Goal: Transaction & Acquisition: Purchase product/service

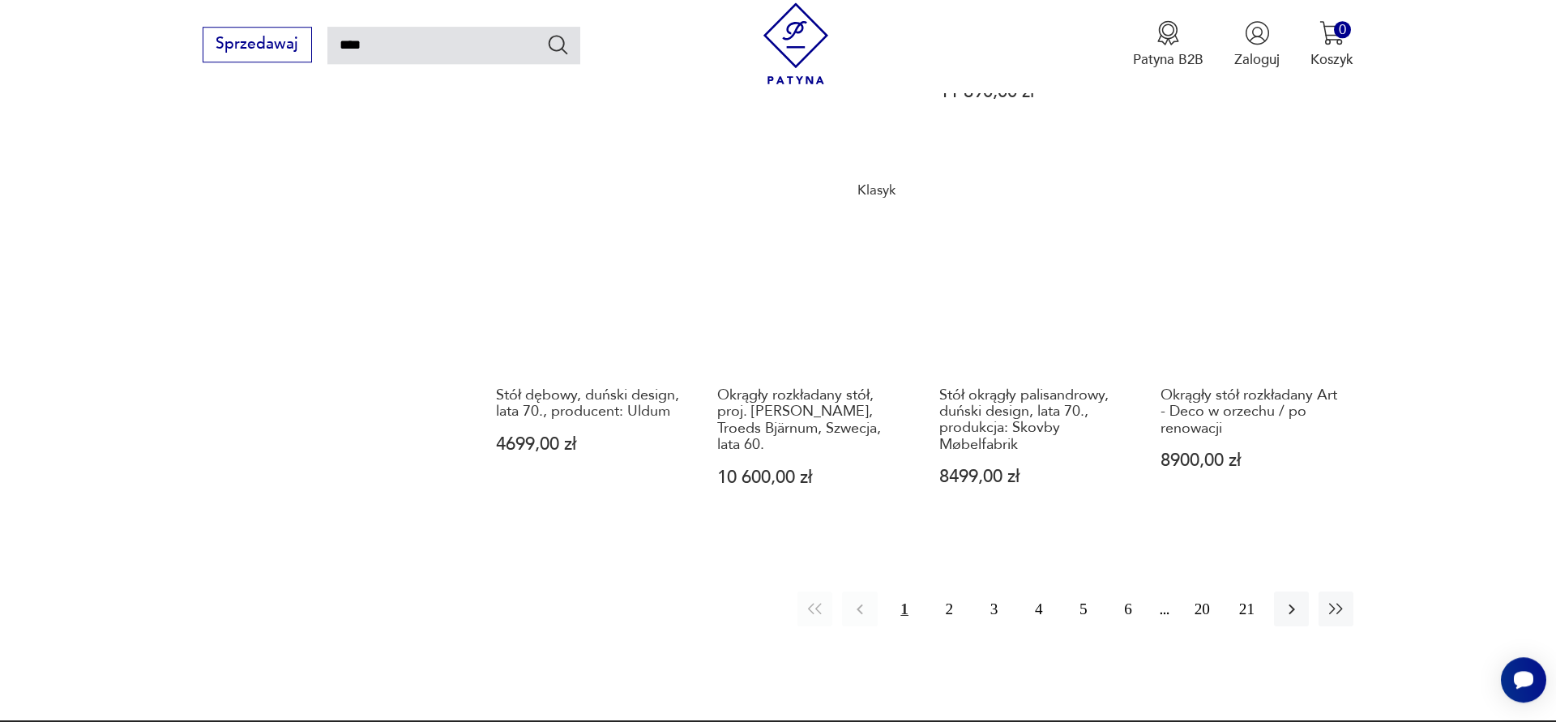
scroll to position [1571, 0]
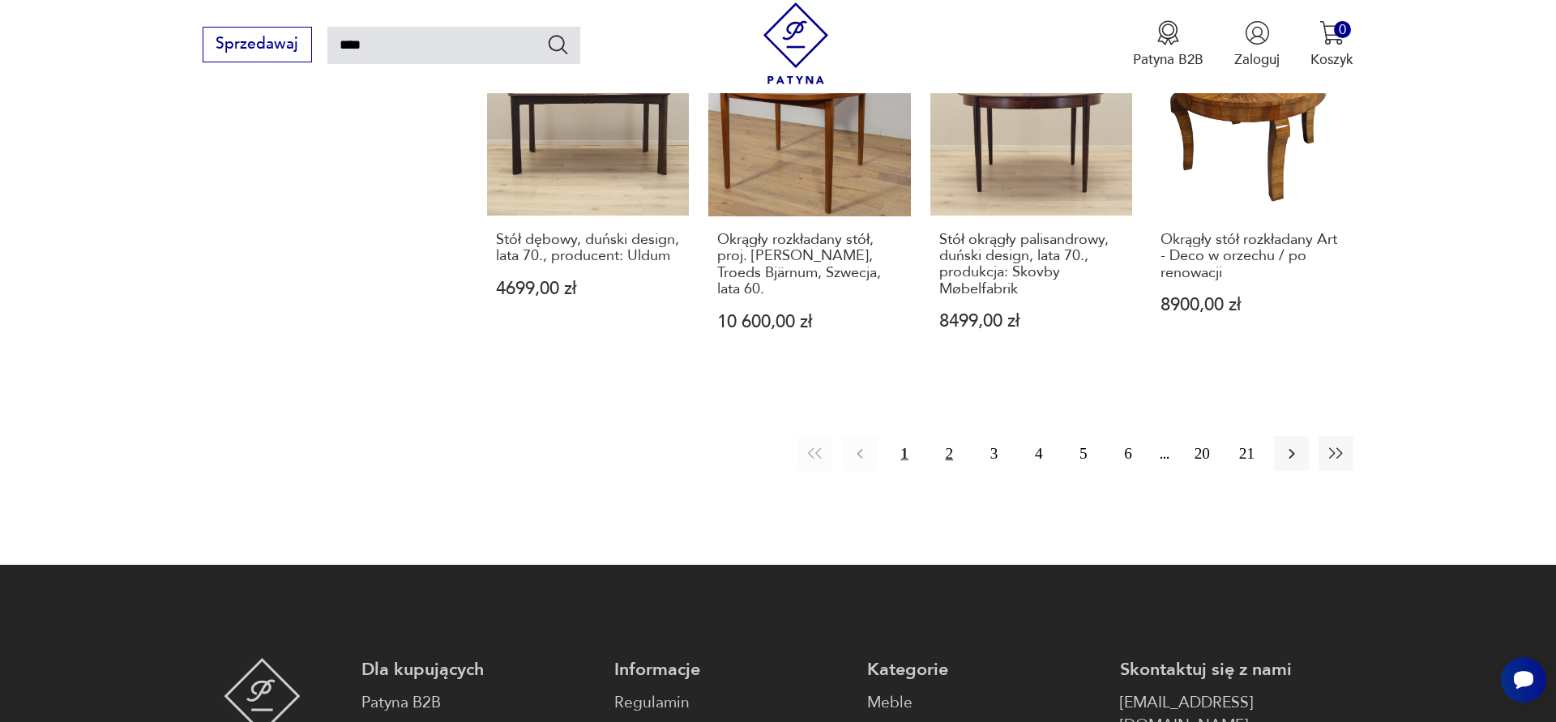
click at [952, 436] on button "2" at bounding box center [949, 453] width 35 height 35
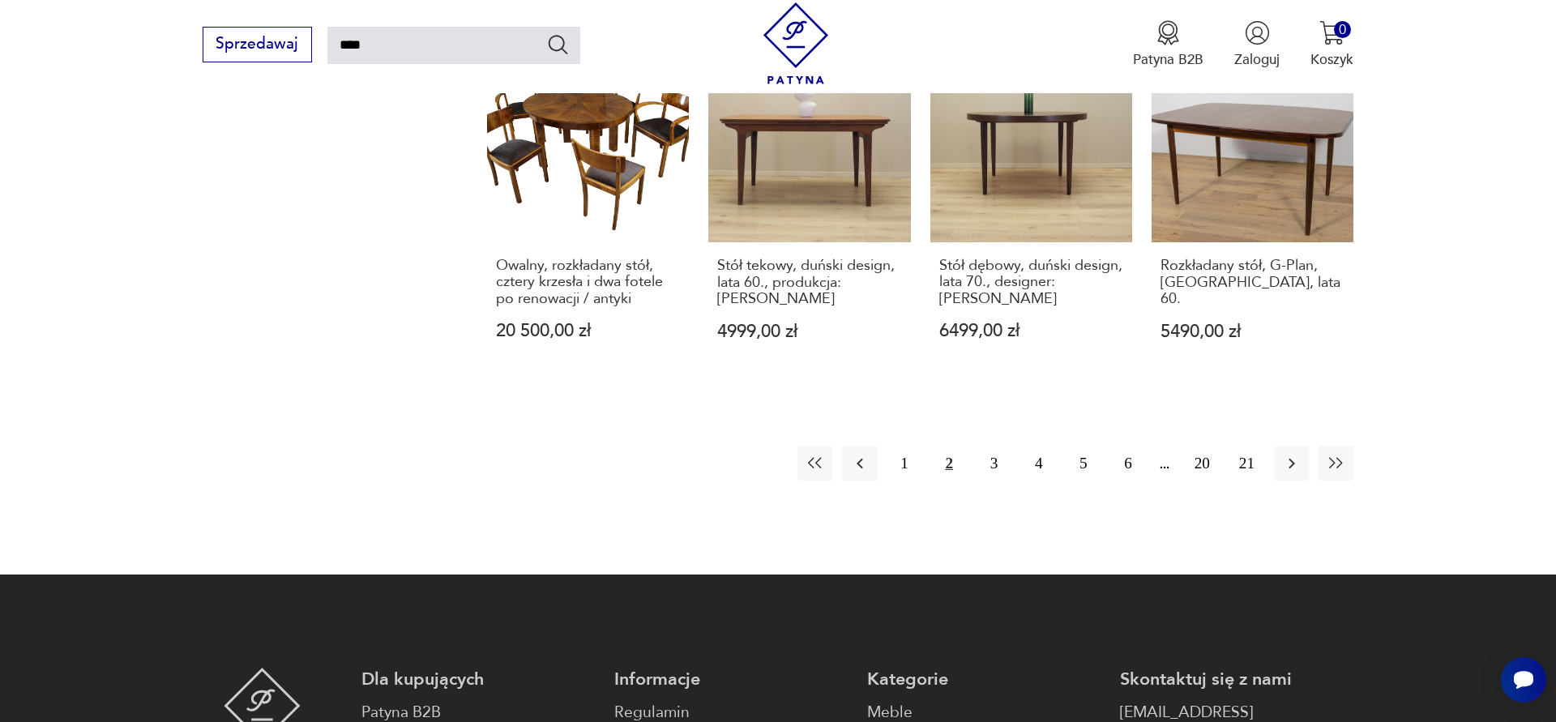
scroll to position [1386, 0]
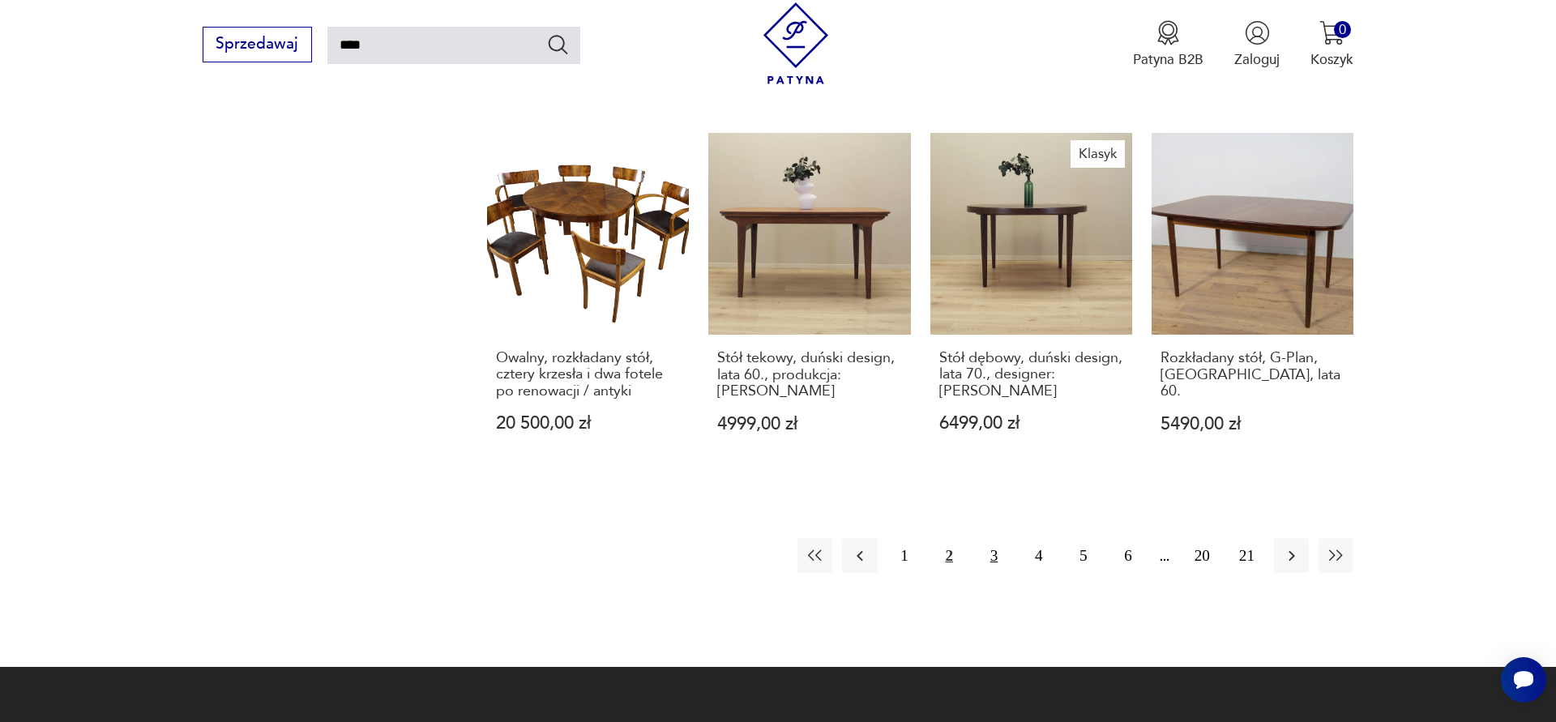
click at [987, 543] on button "3" at bounding box center [993, 555] width 35 height 35
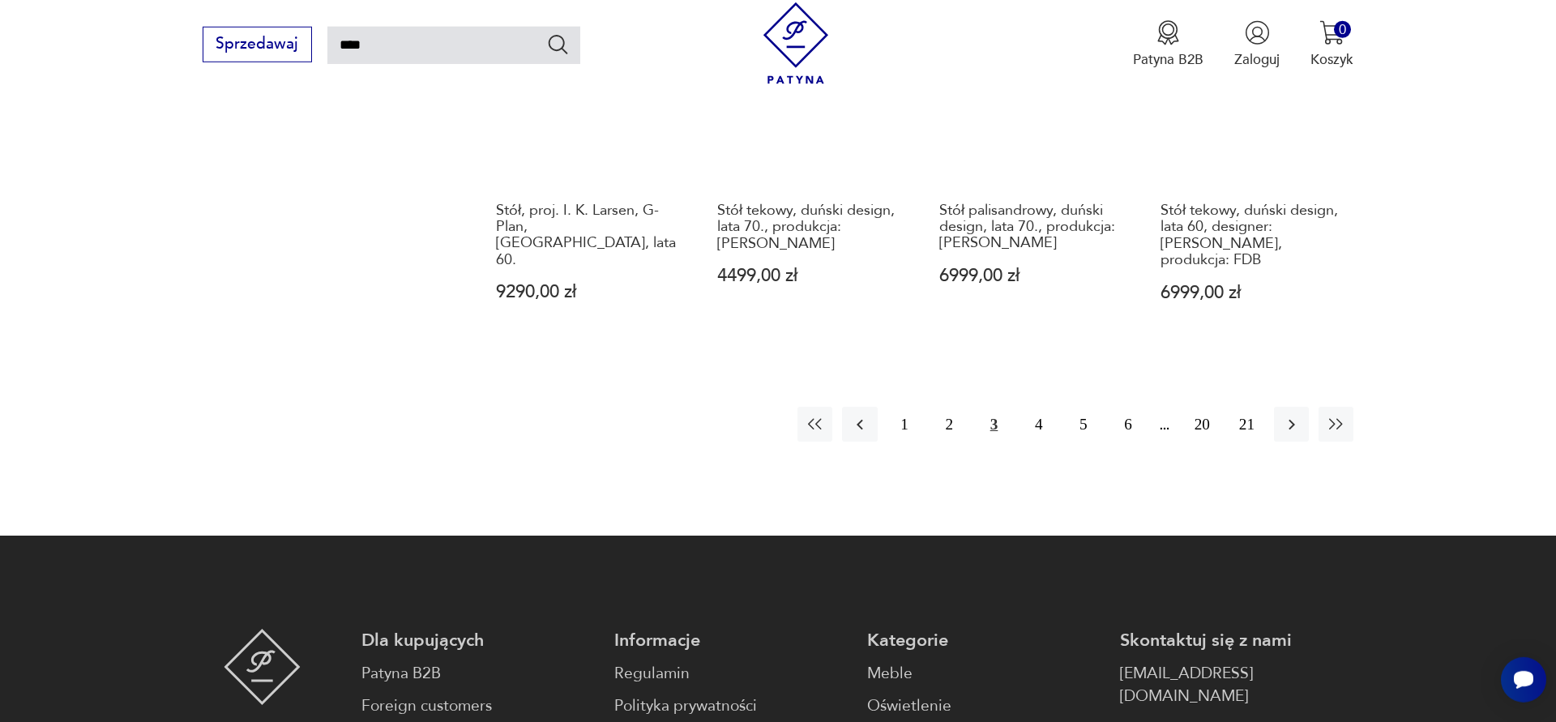
scroll to position [1664, 0]
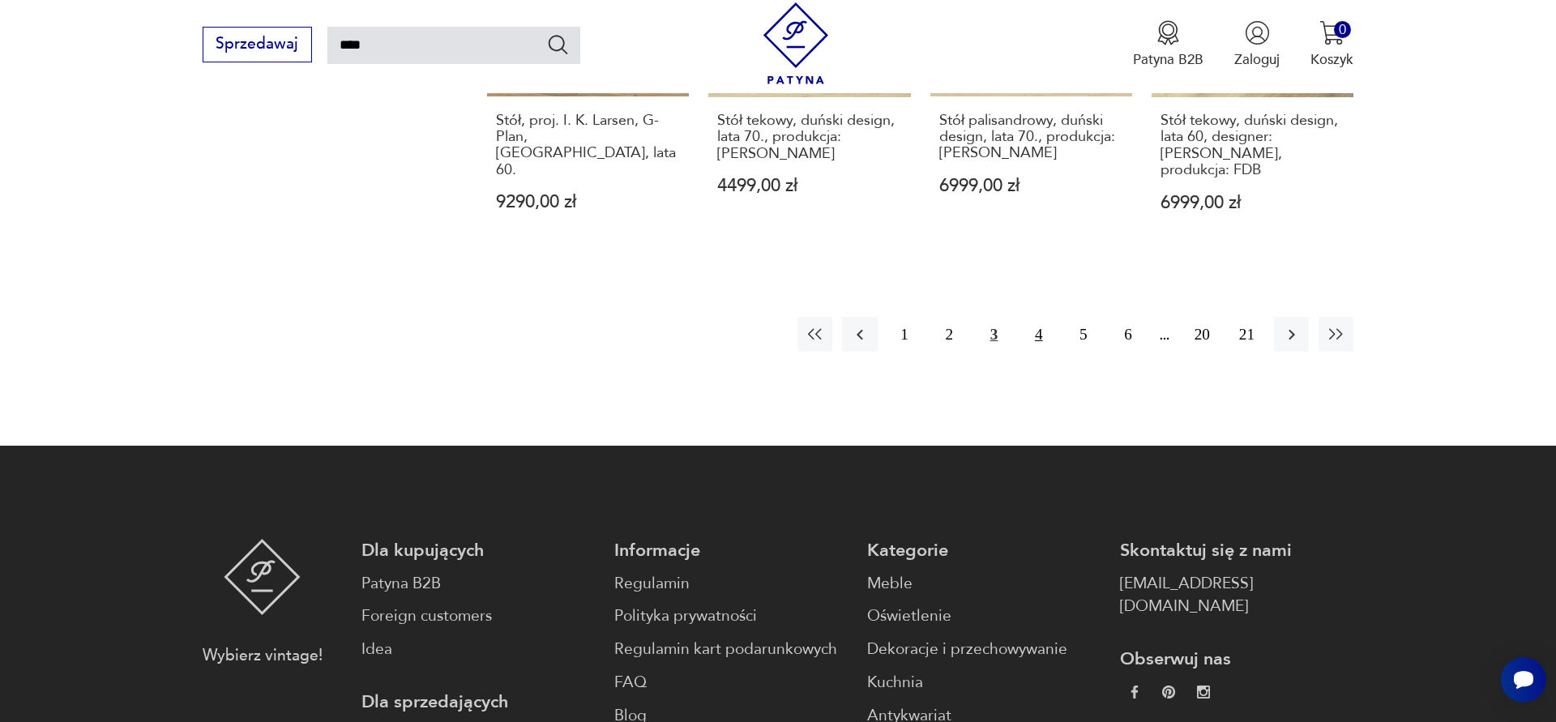
click at [1036, 326] on button "4" at bounding box center [1038, 334] width 35 height 35
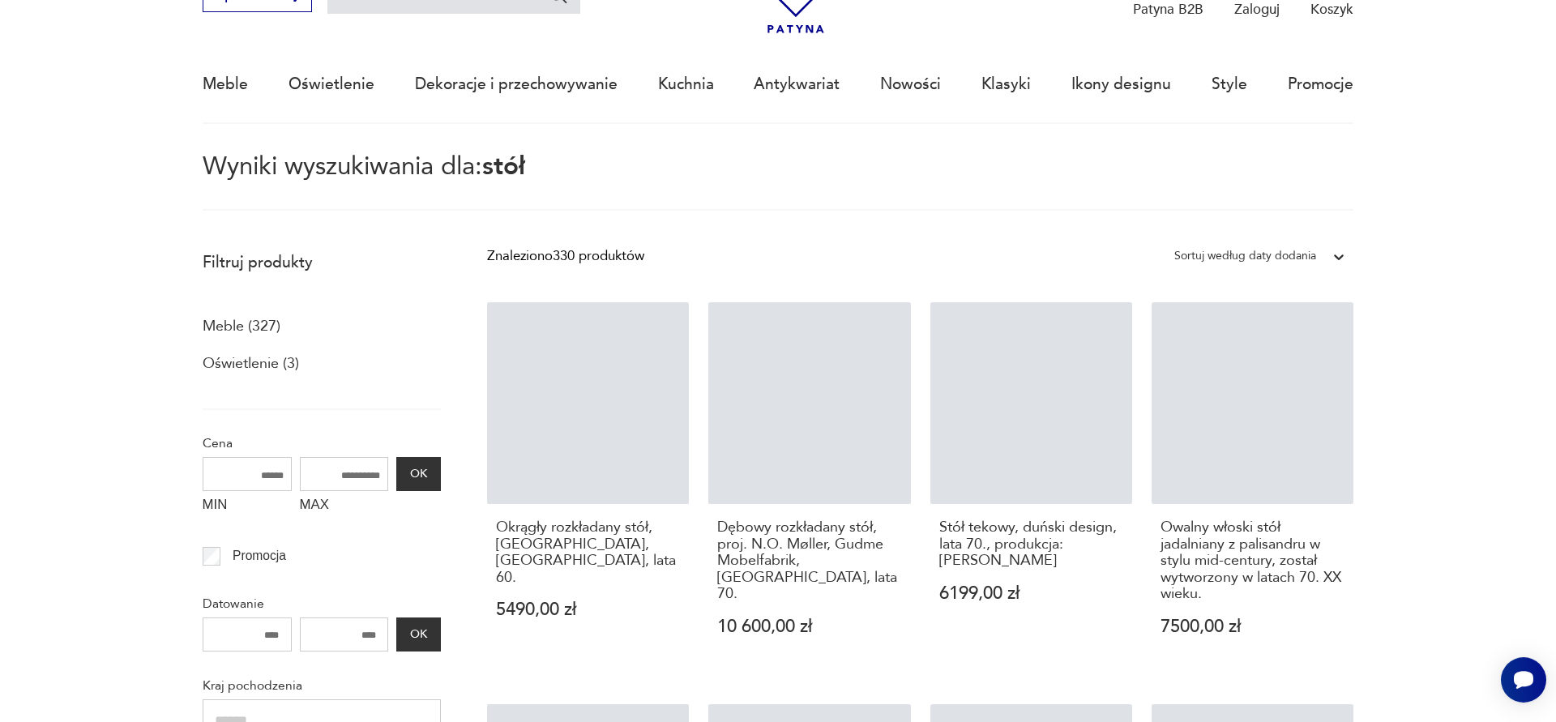
scroll to position [93, 0]
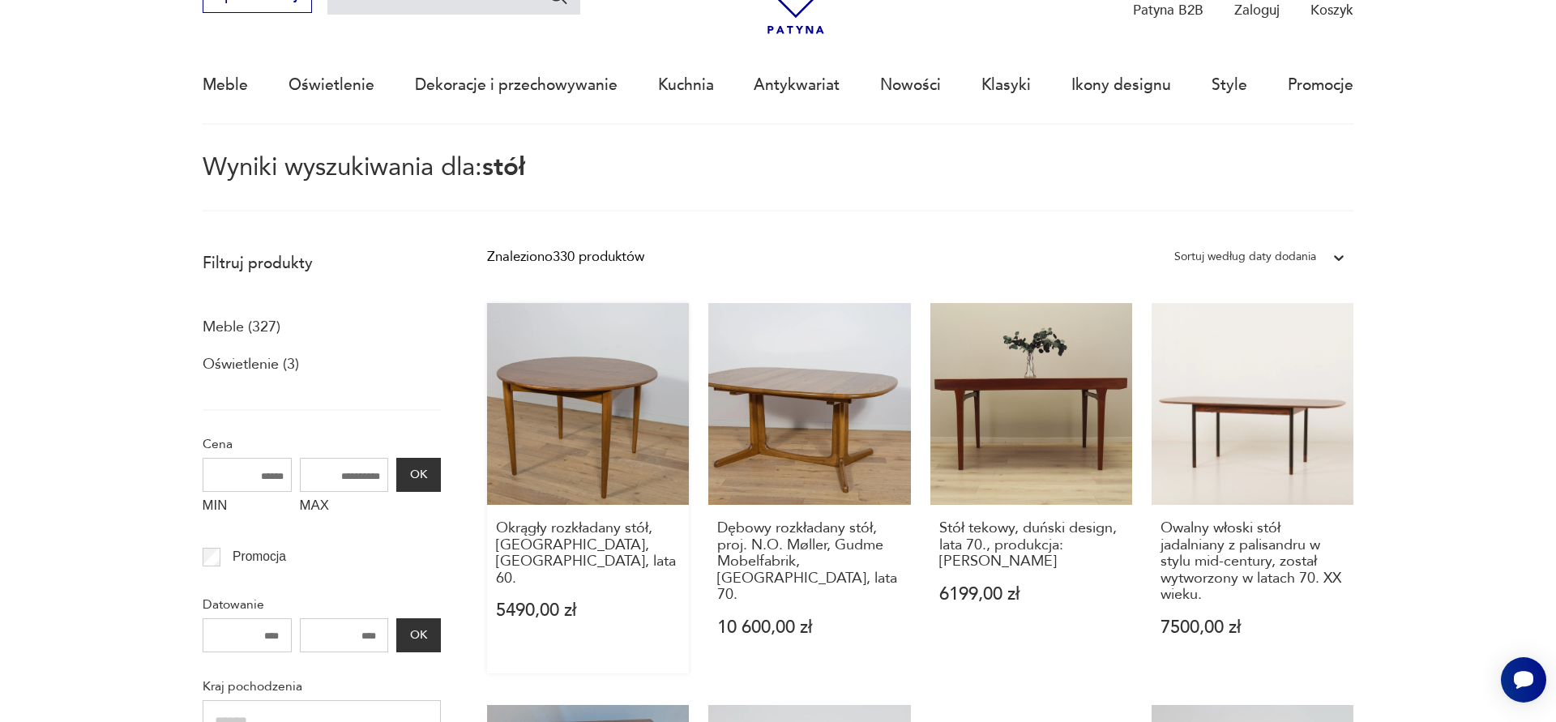
click at [564, 437] on link "Okrągły rozkładany stół, G-Plan, [GEOGRAPHIC_DATA], lata 60. 5490,00 zł" at bounding box center [588, 488] width 202 height 371
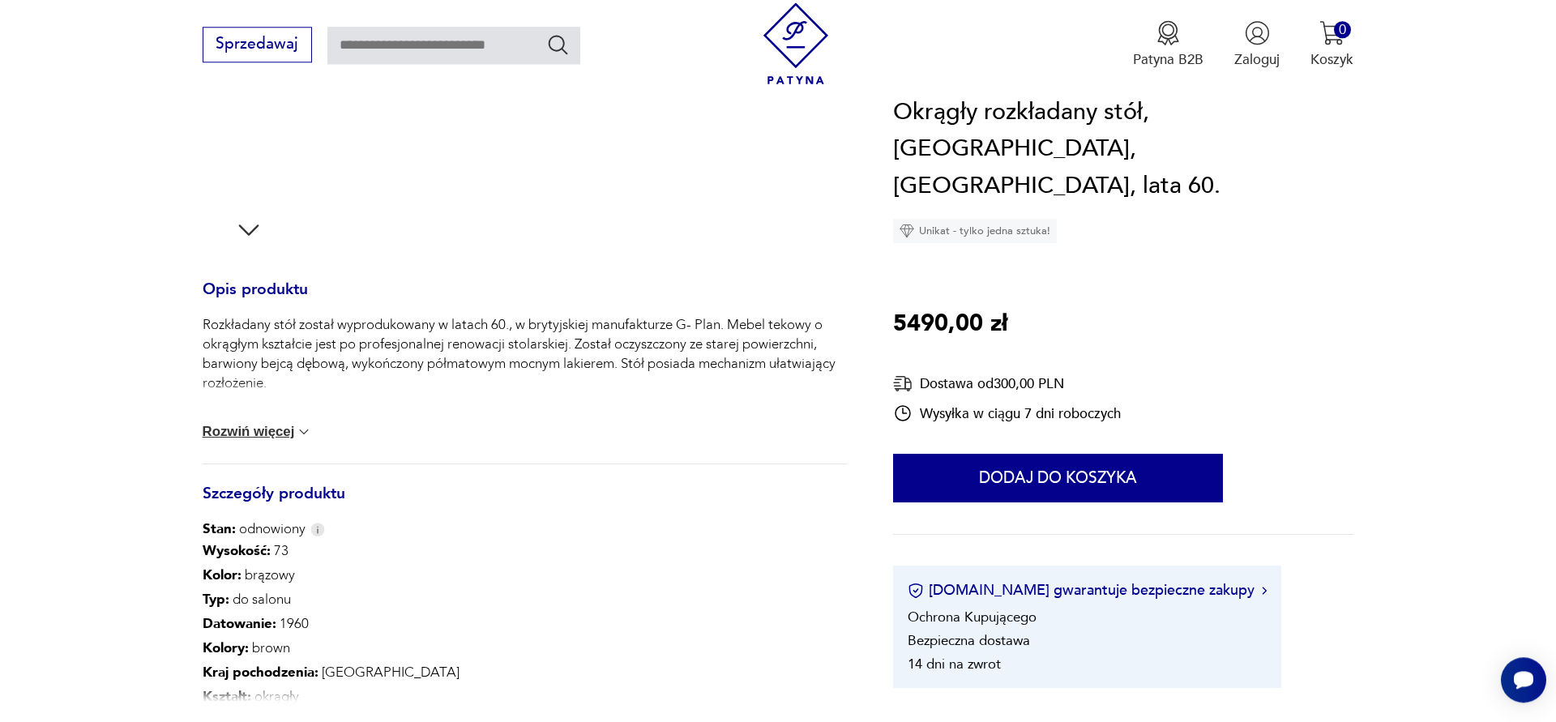
scroll to position [647, 0]
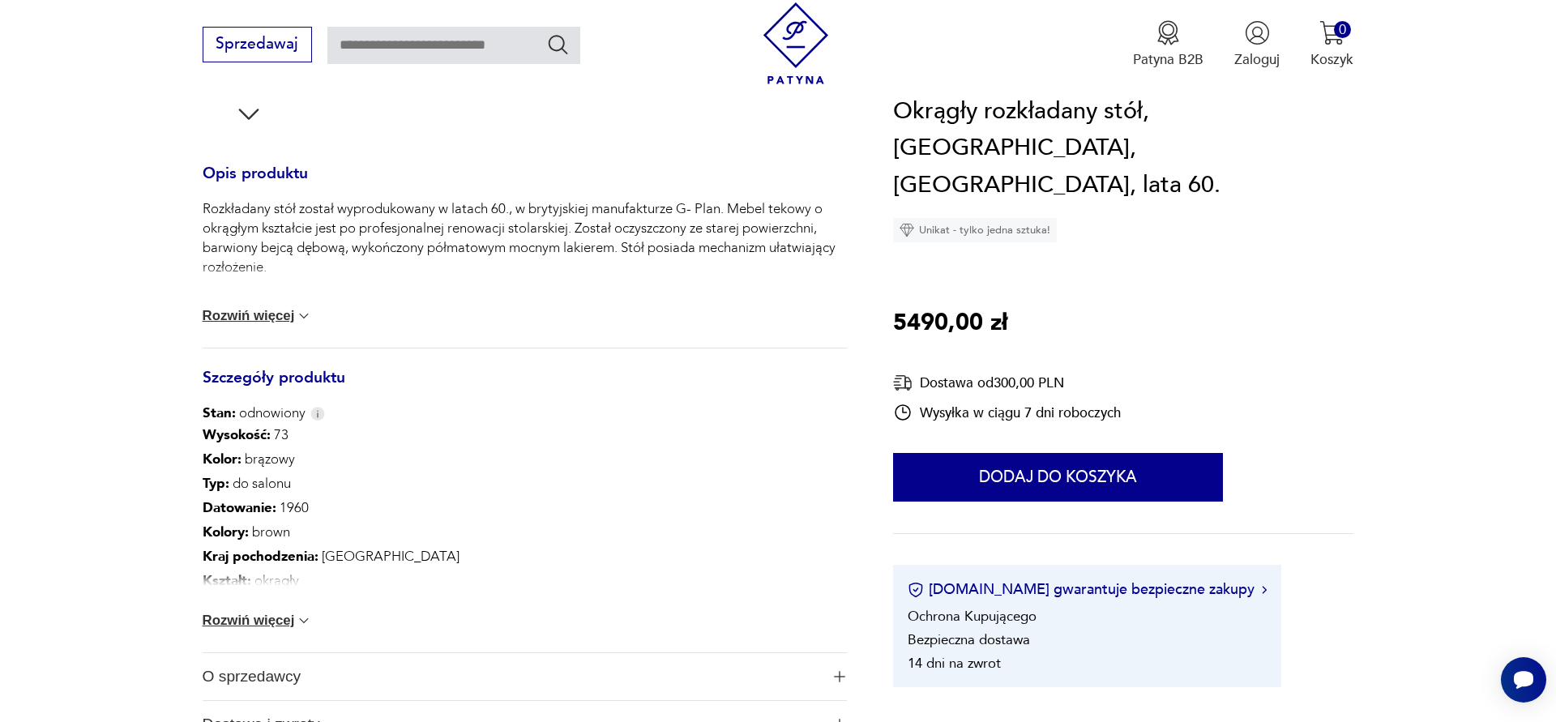
click at [262, 628] on button "Rozwiń więcej" at bounding box center [258, 621] width 110 height 16
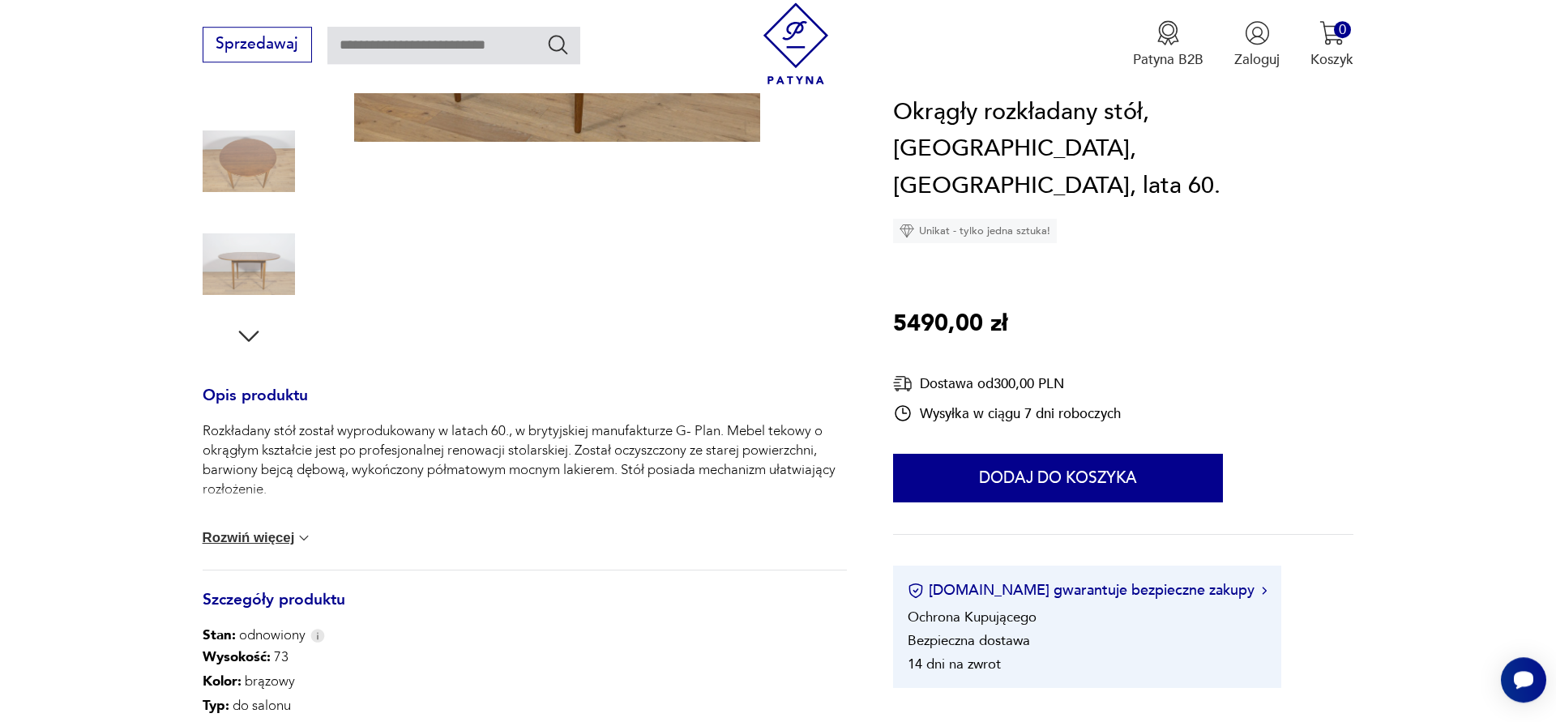
scroll to position [277, 0]
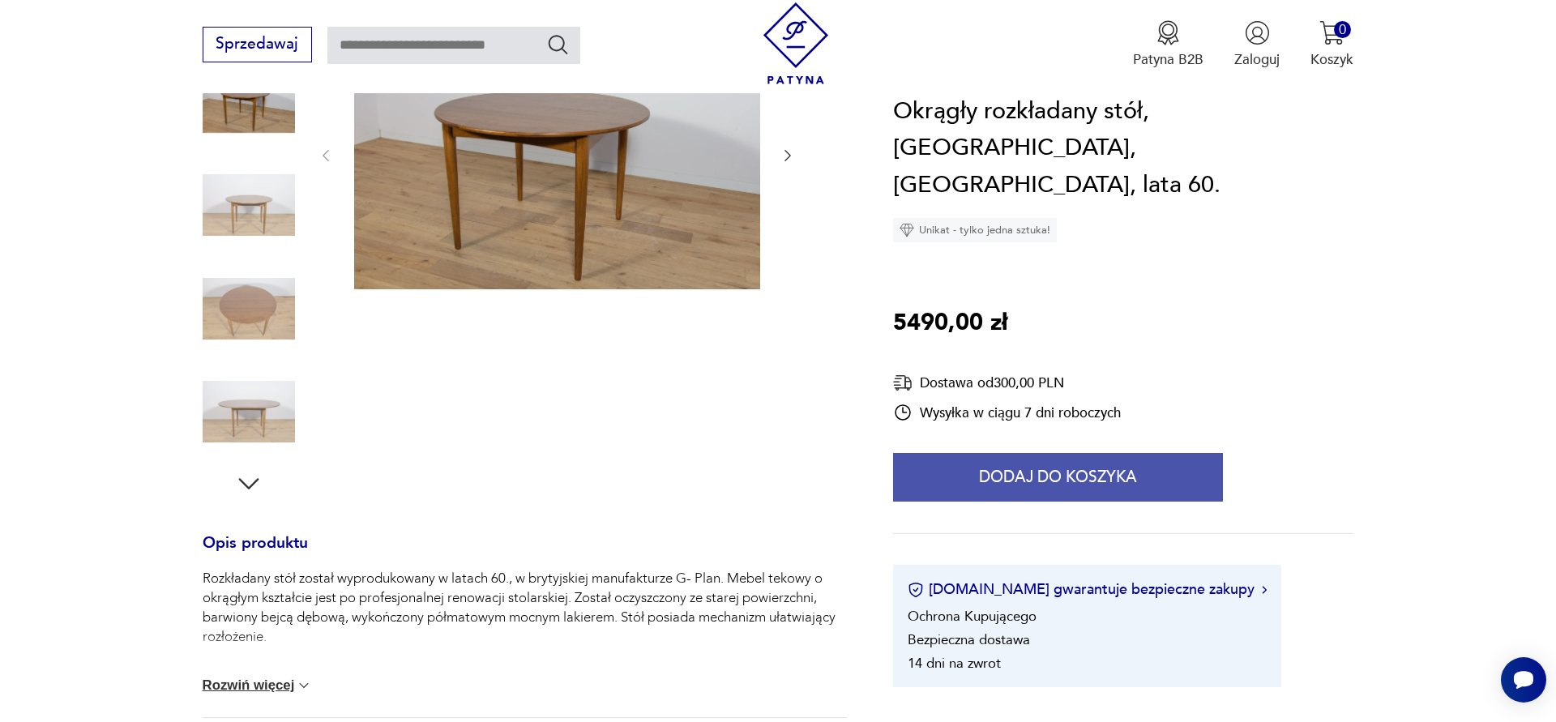
click at [1057, 454] on button "Dodaj do koszyka" at bounding box center [1058, 478] width 330 height 49
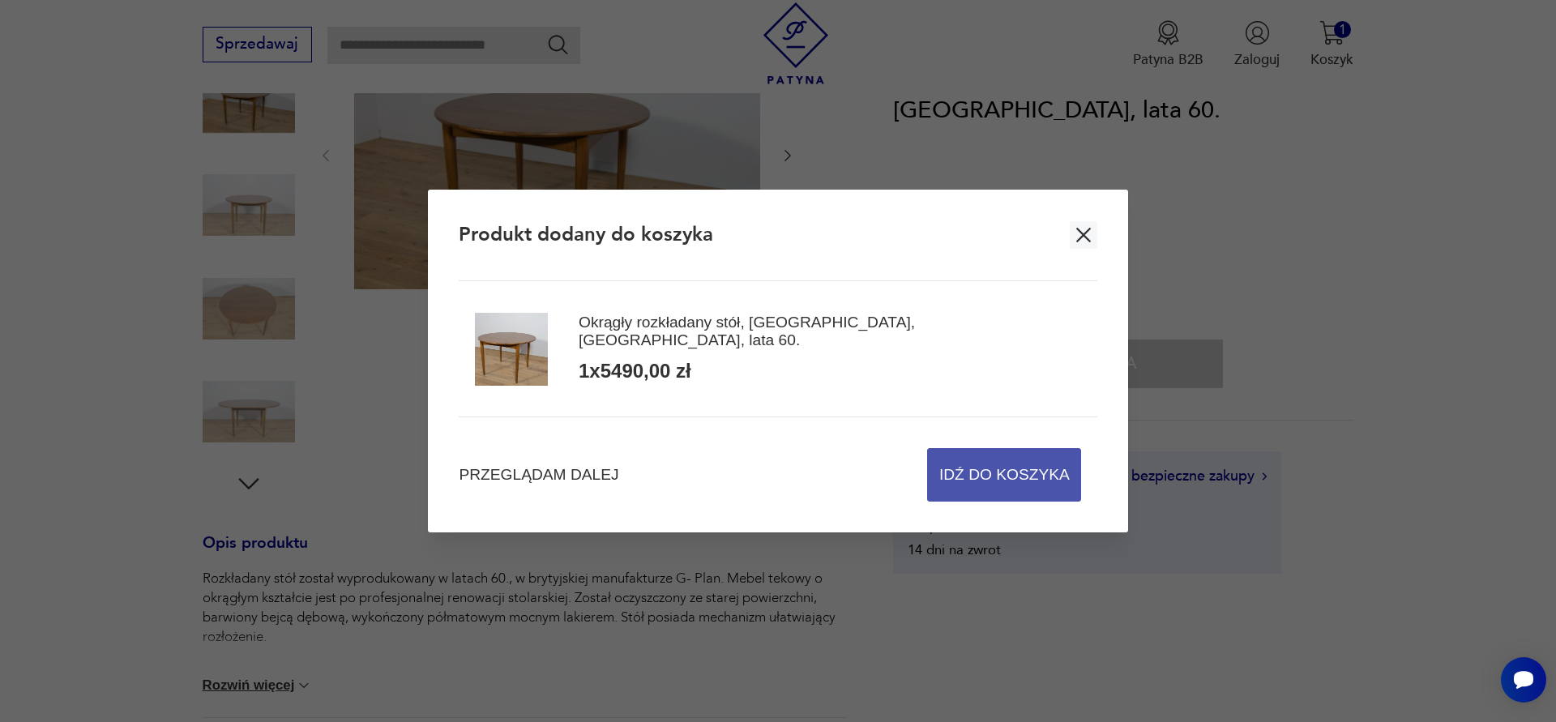
click at [993, 474] on span "Idź do koszyka" at bounding box center [1004, 475] width 130 height 52
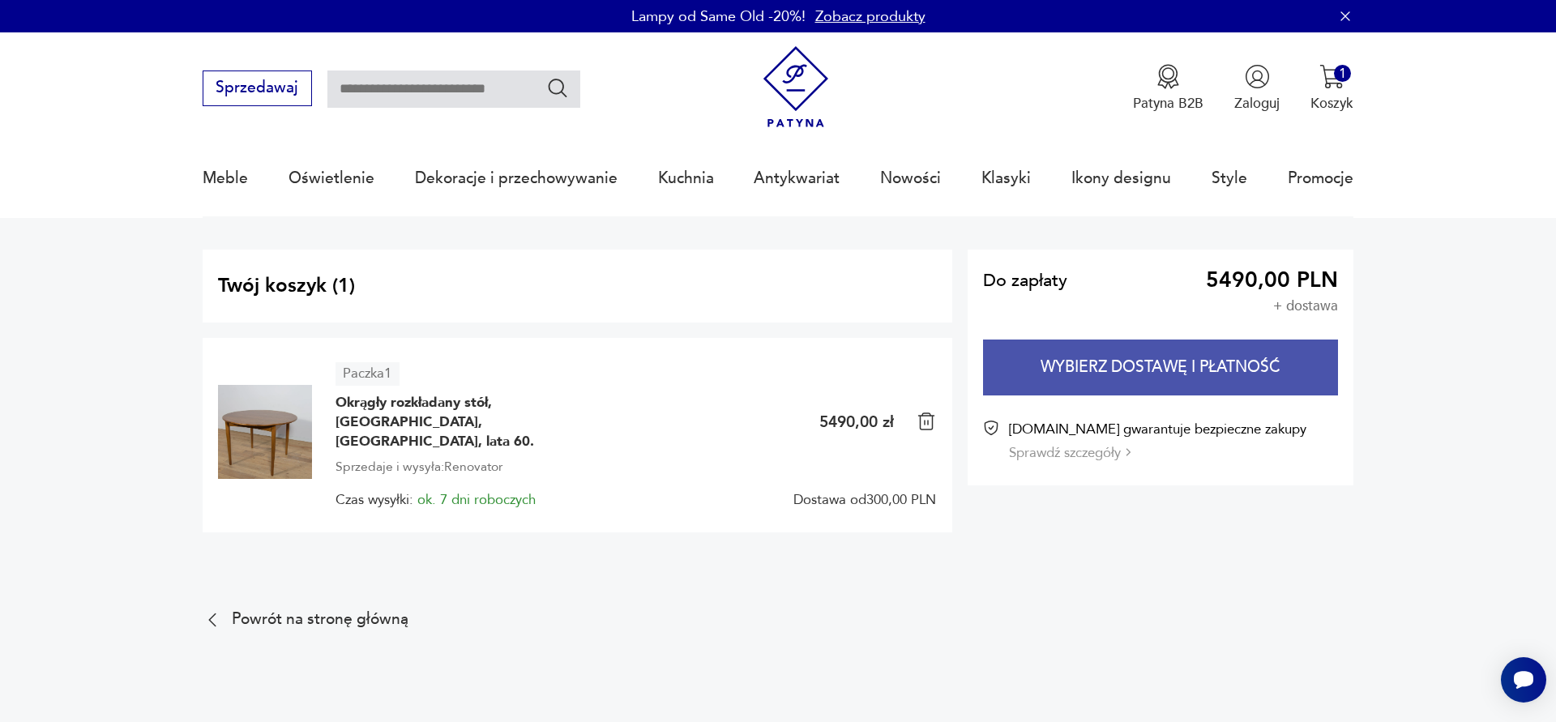
click at [1134, 370] on button "Wybierz dostawę i płatność" at bounding box center [1160, 368] width 355 height 56
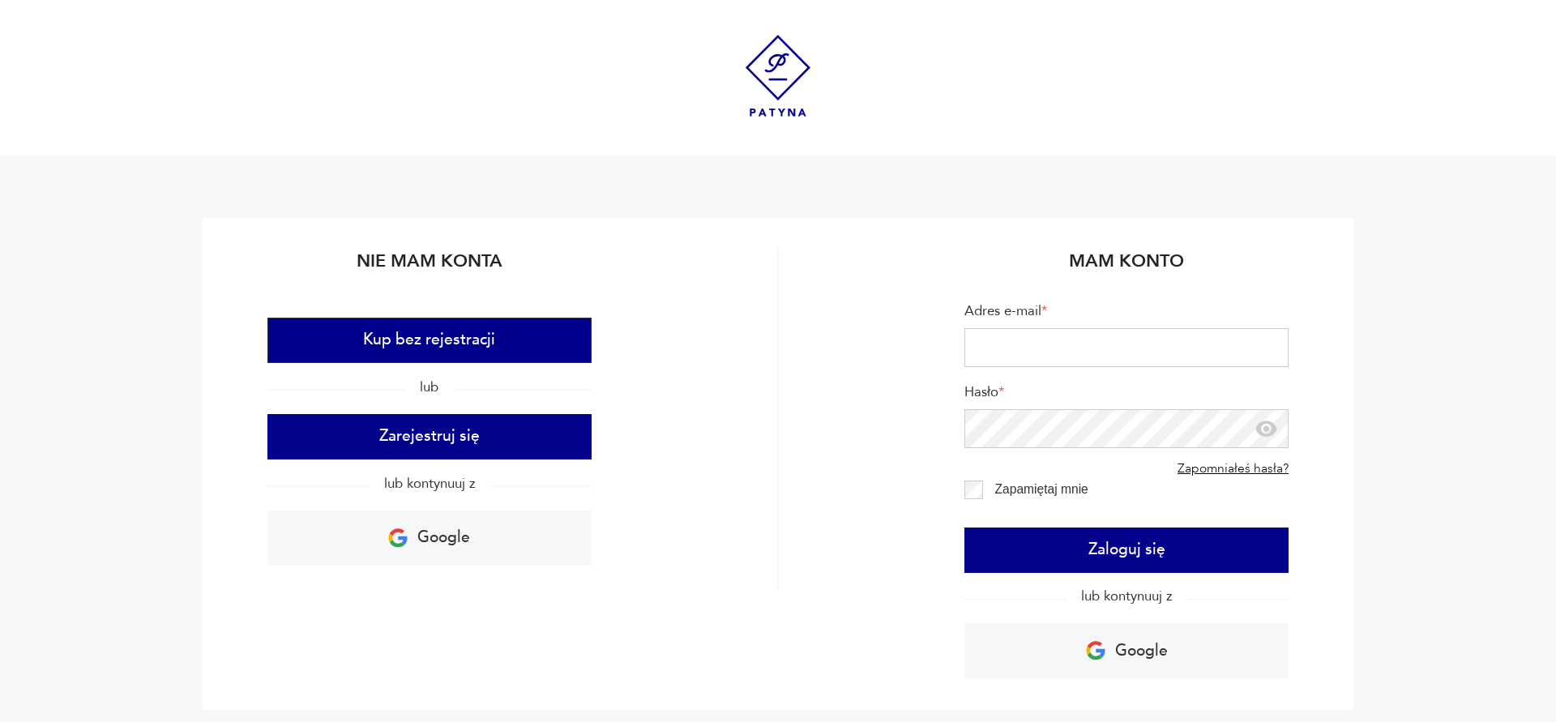
click at [446, 350] on button "Kup bez rejestracji" at bounding box center [429, 340] width 324 height 45
